Goal: Task Accomplishment & Management: Use online tool/utility

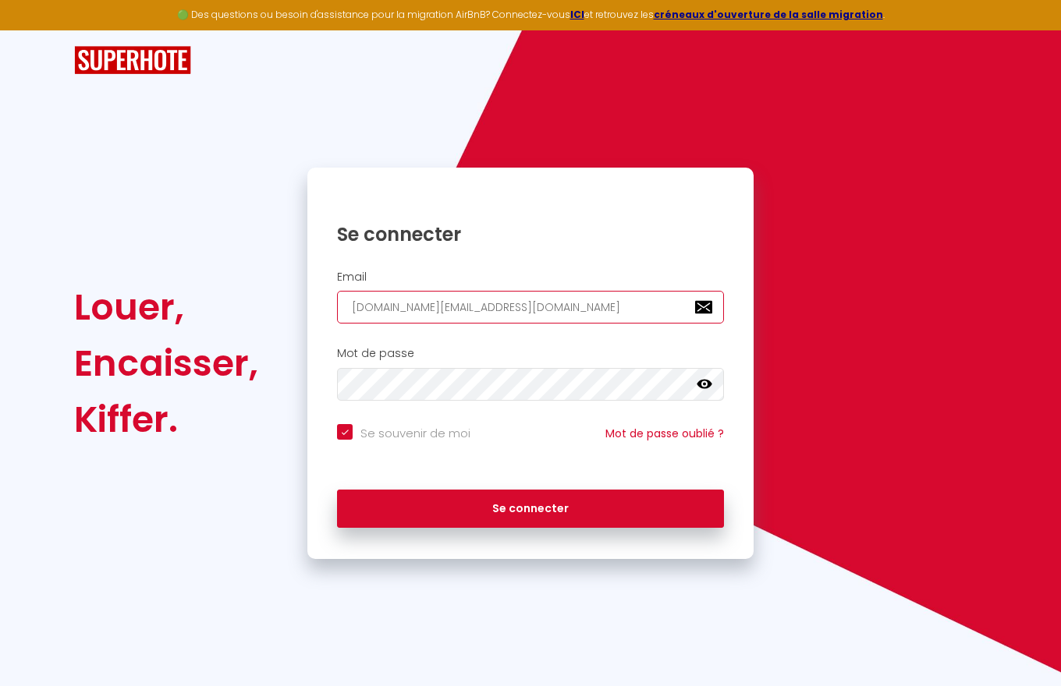
type input "[DOMAIN_NAME][EMAIL_ADDRESS][DOMAIN_NAME]"
checkbox input "true"
type input "[DOMAIN_NAME][EMAIL_ADDRESS][DOMAIN_NAME]"
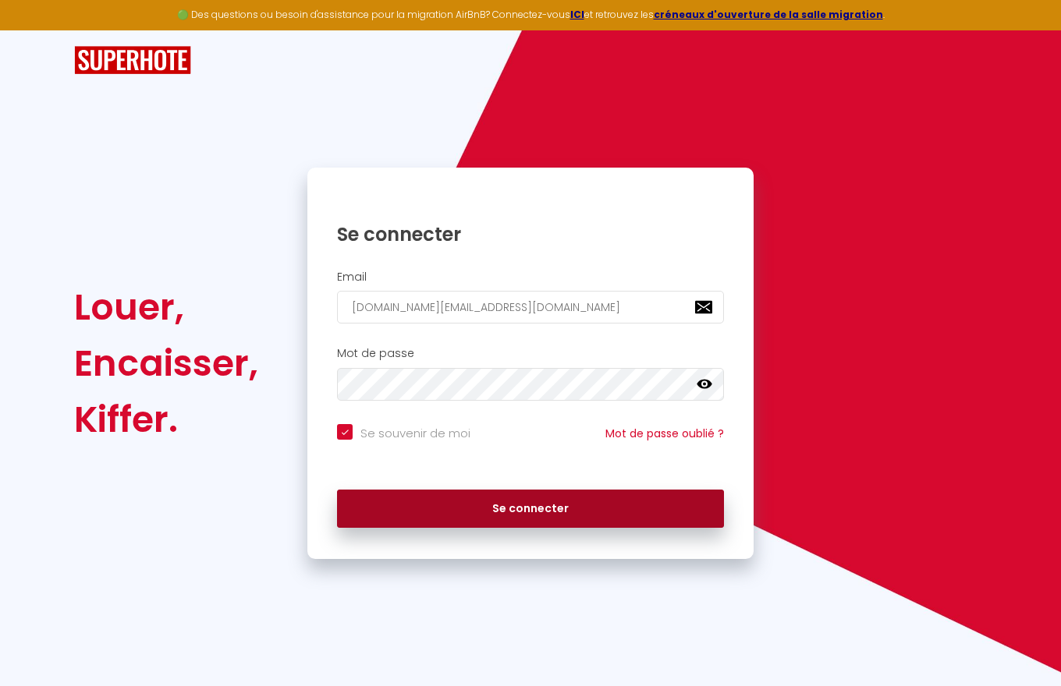
click at [530, 509] on button "Se connecter" at bounding box center [530, 509] width 387 height 39
checkbox input "true"
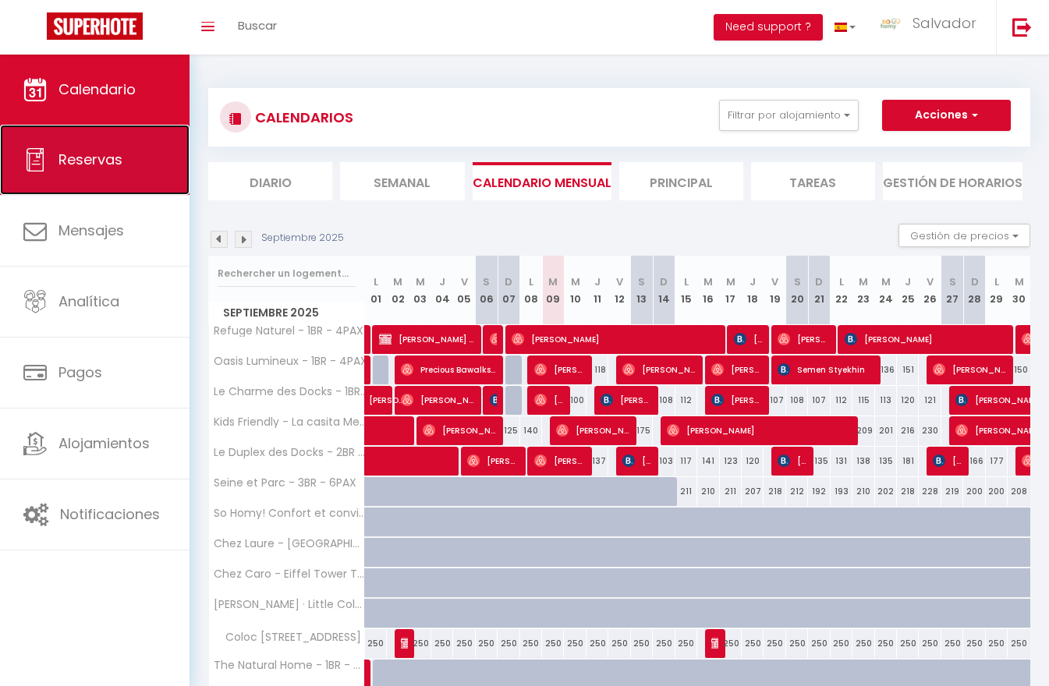
click at [94, 160] on span "Reservas" at bounding box center [91, 160] width 64 height 20
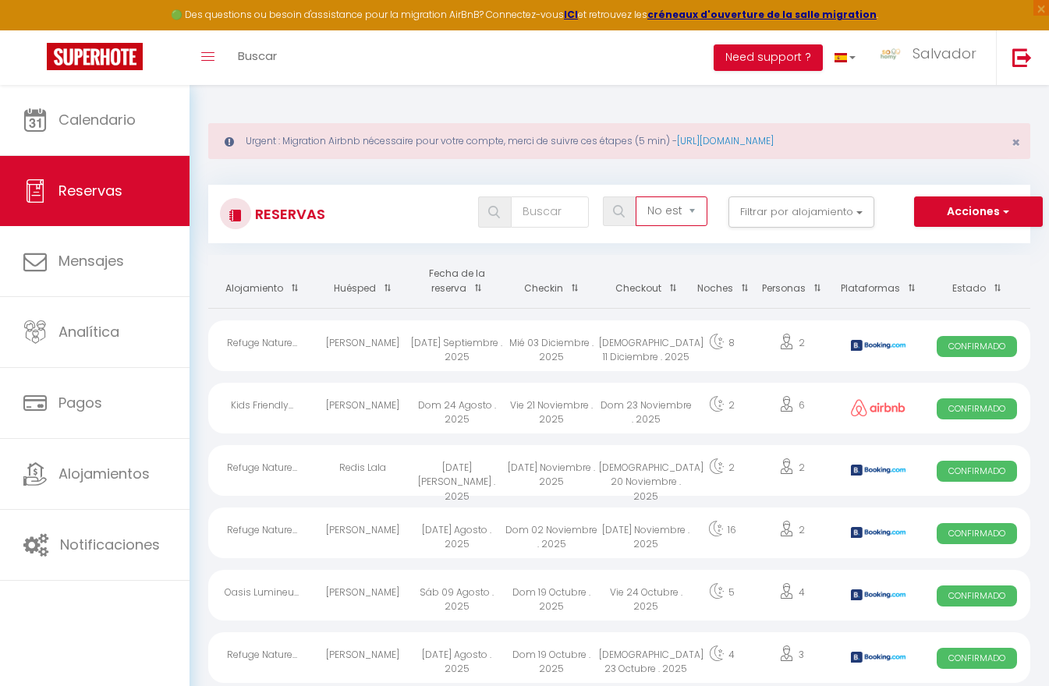
select select "all"
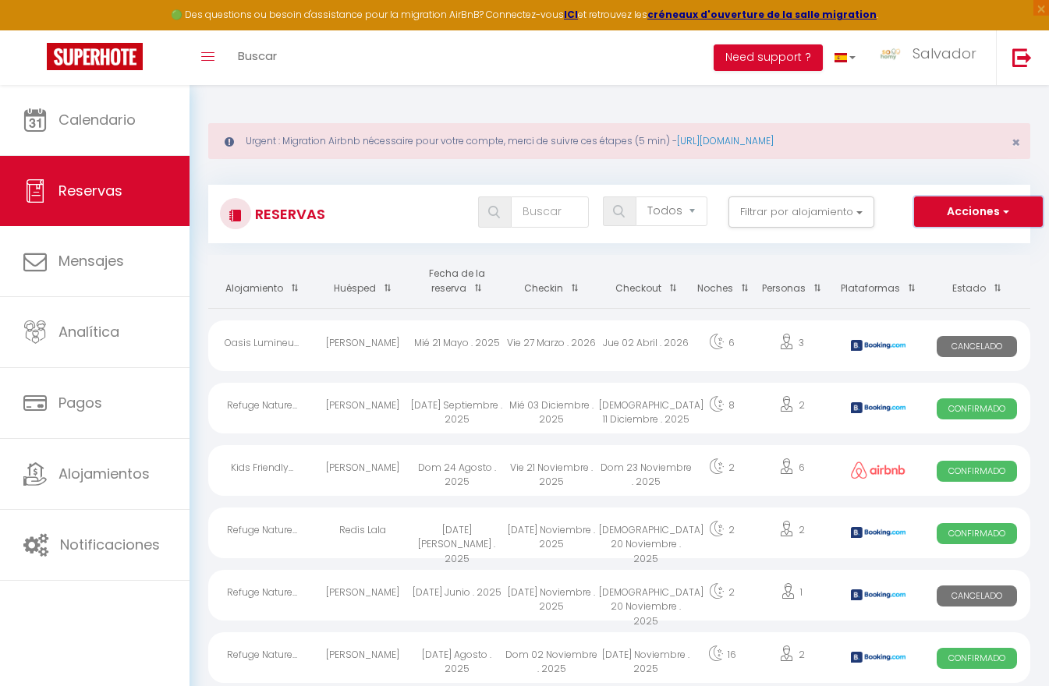
click at [978, 211] on button "Acciones" at bounding box center [978, 212] width 129 height 31
click at [961, 266] on link "Exportar las reservas" at bounding box center [961, 266] width 162 height 20
type input "[DOMAIN_NAME][EMAIL_ADDRESS][DOMAIN_NAME]"
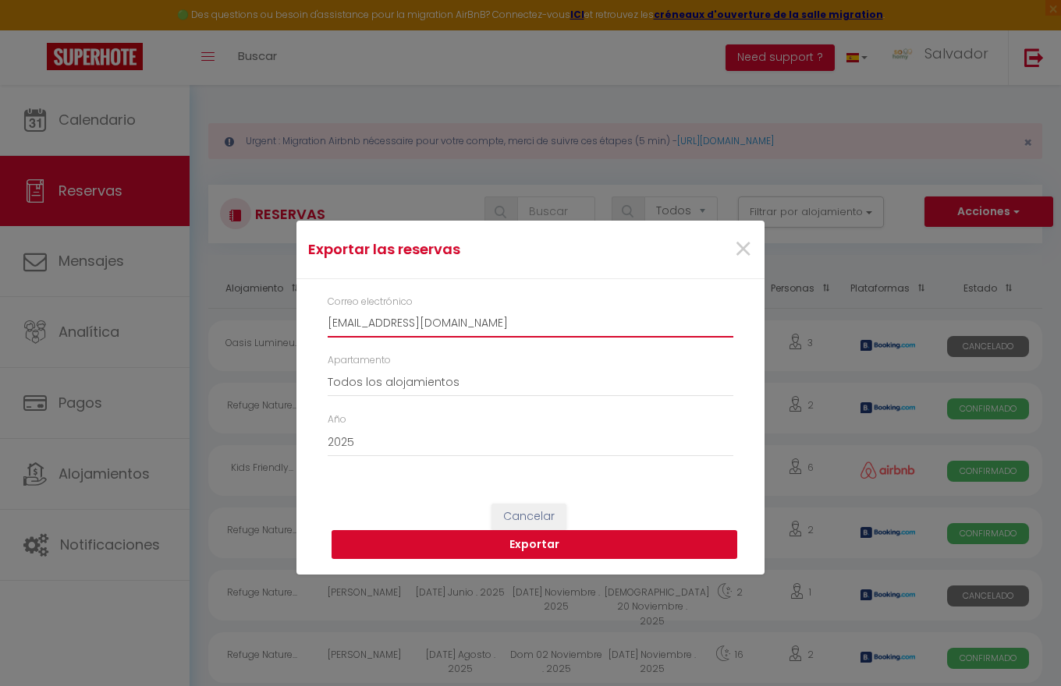
type input "[EMAIL_ADDRESS][DOMAIN_NAME]"
click at [534, 545] on button "Exportar" at bounding box center [535, 545] width 406 height 30
